Goal: Transaction & Acquisition: Purchase product/service

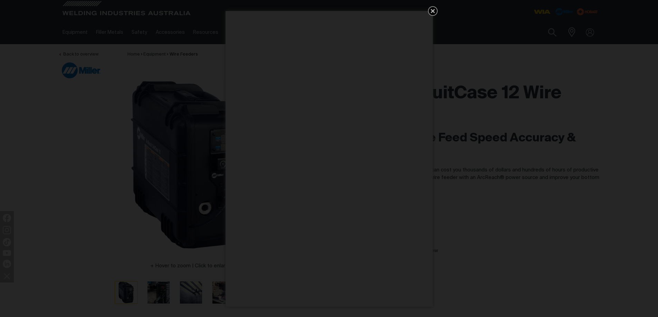
click at [435, 10] on icon "Get 5 WIA Welding Guides Free!" at bounding box center [433, 11] width 8 height 8
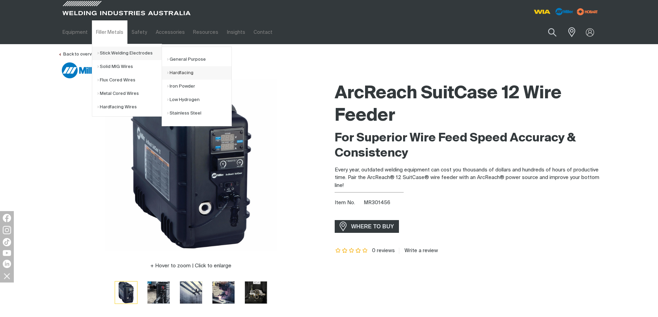
click at [189, 73] on link "Hardfacing" at bounding box center [199, 72] width 64 height 13
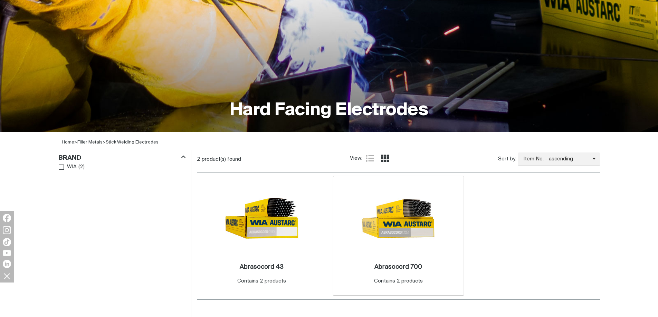
scroll to position [138, 0]
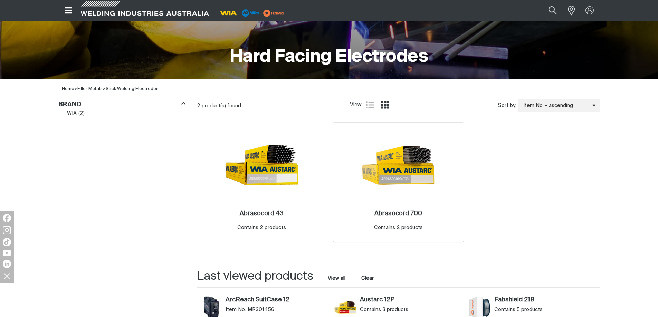
click at [408, 169] on img at bounding box center [398, 165] width 74 height 74
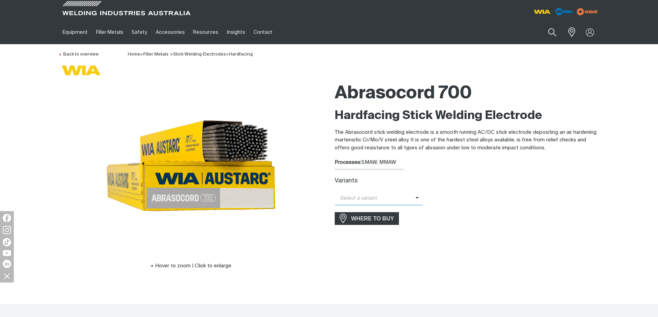
click at [416, 199] on icon at bounding box center [417, 198] width 3 height 2
click at [366, 221] on span "Abrasocord 700 - 4.0mm" at bounding box center [379, 221] width 88 height 10
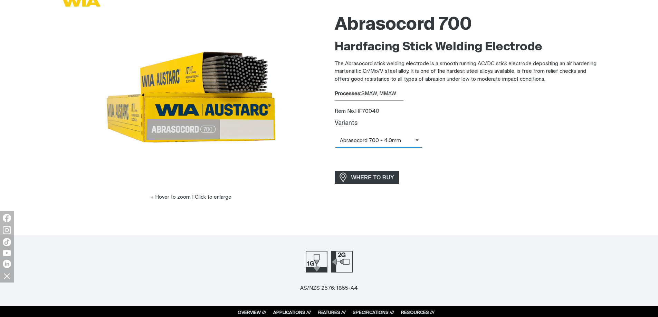
scroll to position [69, 0]
